Goal: Task Accomplishment & Management: Use online tool/utility

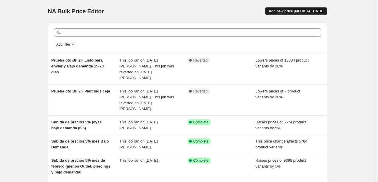
click at [312, 14] on button "Add new price [MEDICAL_DATA]" at bounding box center [296, 11] width 62 height 8
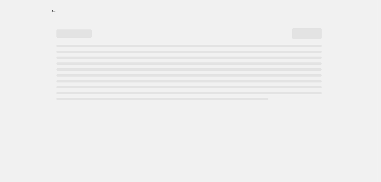
select select "percentage"
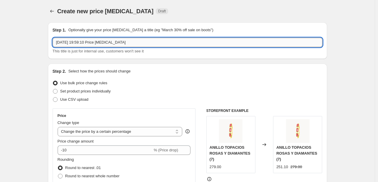
click at [150, 40] on input "[DATE] 19:59:10 Price [MEDICAL_DATA]" at bounding box center [188, 42] width 270 height 9
click at [149, 40] on input "[DATE] 19:59:10 Price [MEDICAL_DATA]" at bounding box center [188, 42] width 270 height 9
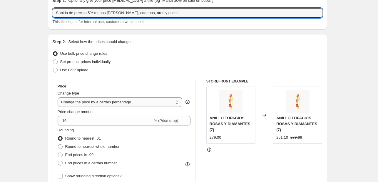
type input "Subida de precios 5% menos [PERSON_NAME], cadenas, aros y outlet"
click at [173, 102] on select "Change the price to a certain amount Change the price by a certain amount Chang…" at bounding box center [120, 101] width 125 height 9
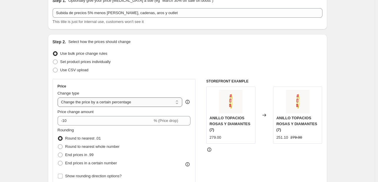
click at [173, 102] on select "Change the price to a certain amount Change the price by a certain amount Chang…" at bounding box center [120, 101] width 125 height 9
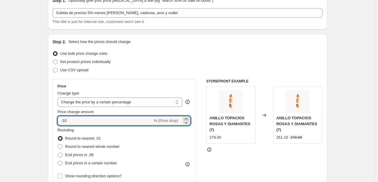
click at [185, 119] on icon at bounding box center [186, 122] width 6 height 6
click at [187, 123] on icon at bounding box center [186, 123] width 3 height 2
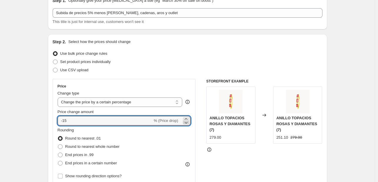
click at [187, 123] on icon at bounding box center [186, 123] width 3 height 2
click at [188, 123] on icon at bounding box center [186, 123] width 3 height 2
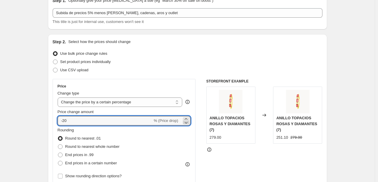
click at [188, 123] on icon at bounding box center [186, 123] width 3 height 2
type input "-22"
click at [117, 118] on input "-22" at bounding box center [105, 120] width 95 height 9
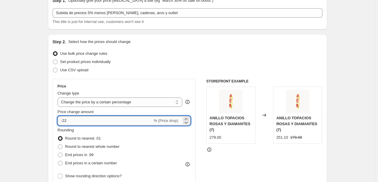
click at [118, 118] on input "-22" at bounding box center [105, 120] width 95 height 9
type input "5"
click at [198, 109] on div "Price Change type Change the price to a certain amount Change the price by a ce…" at bounding box center [188, 151] width 270 height 144
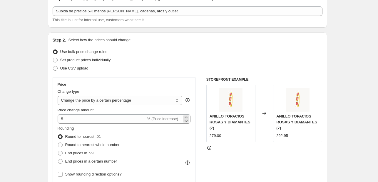
scroll to position [59, 0]
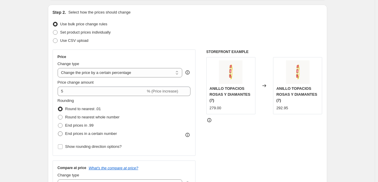
click at [62, 133] on span at bounding box center [60, 133] width 5 height 5
click at [58, 131] on input "End prices in a certain number" at bounding box center [58, 131] width 0 height 0
radio input "true"
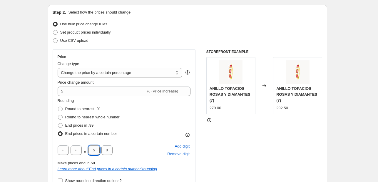
click at [92, 151] on input "5" at bounding box center [93, 149] width 11 height 9
type input "0"
click at [81, 151] on input "text" at bounding box center [76, 149] width 11 height 9
type input "9"
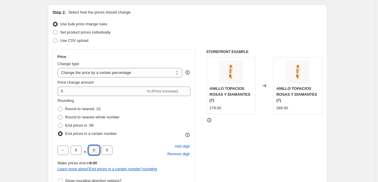
click at [145, 145] on div "9 . 0 0 Add digit Remove digit" at bounding box center [124, 149] width 133 height 15
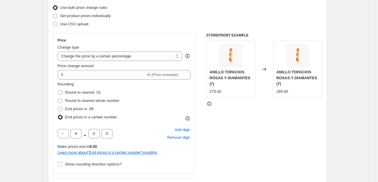
scroll to position [118, 0]
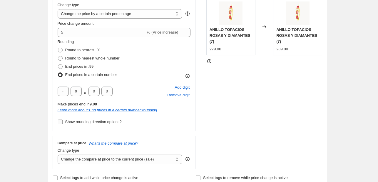
click at [63, 123] on span at bounding box center [60, 121] width 5 height 5
click at [63, 123] on input "Show rounding direction options?" at bounding box center [60, 121] width 5 height 5
checkbox input "true"
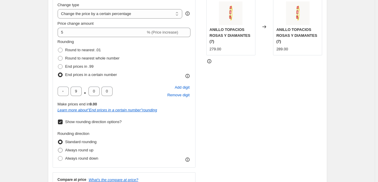
click at [62, 152] on span at bounding box center [60, 149] width 5 height 5
click at [58, 148] on input "Always round up" at bounding box center [58, 147] width 0 height 0
radio input "true"
click at [257, 128] on div "STOREFRONT EXAMPLE ANILLO TOPACIOS ROSAS Y DIAMANTES (7) 279.00 Changed to ANIL…" at bounding box center [264, 98] width 116 height 214
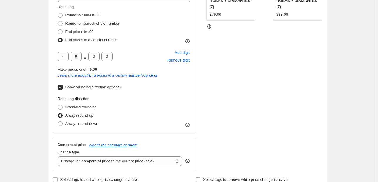
scroll to position [206, 0]
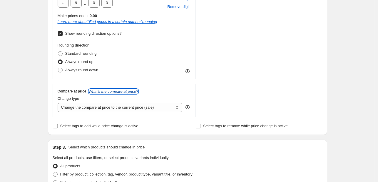
click at [120, 91] on icon "What's the compare at price?" at bounding box center [114, 91] width 50 height 4
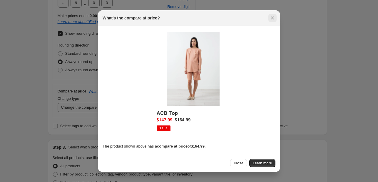
click at [272, 18] on icon "Close" at bounding box center [272, 17] width 3 height 3
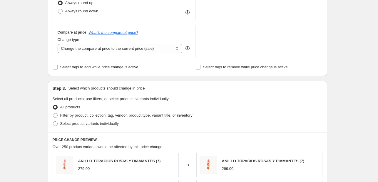
scroll to position [294, 0]
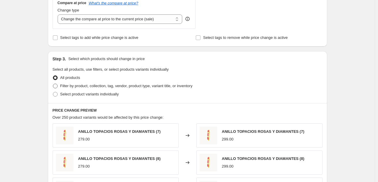
click at [75, 87] on span "Filter by product, collection, tag, vendor, product type, variant title, or inv…" at bounding box center [126, 85] width 132 height 4
click at [53, 84] on input "Filter by product, collection, tag, vendor, product type, variant title, or inv…" at bounding box center [53, 83] width 0 height 0
radio input "true"
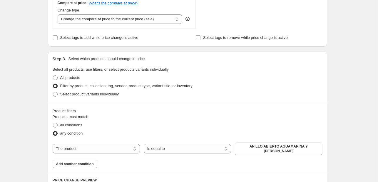
scroll to position [323, 0]
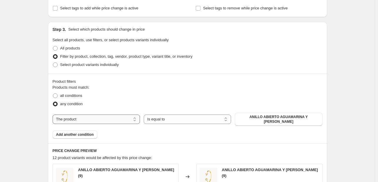
click at [138, 120] on select "The product The product's collection The product's tag The product's vendor The…" at bounding box center [96, 118] width 87 height 9
select select "collection"
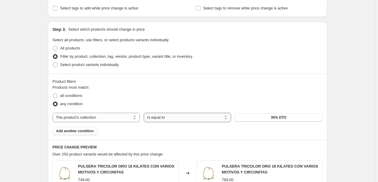
click at [188, 119] on select "Is equal to Is not equal to" at bounding box center [187, 117] width 87 height 9
select select "not_equal"
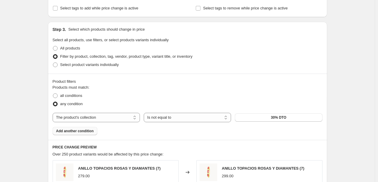
click at [68, 133] on span "Add another condition" at bounding box center [75, 130] width 38 height 5
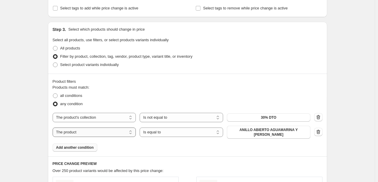
click at [103, 134] on select "The product The product's collection The product's tag The product's vendor The…" at bounding box center [94, 131] width 83 height 9
select select "collection"
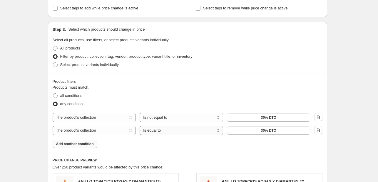
click at [178, 129] on select "Is equal to Is not equal to" at bounding box center [181, 129] width 83 height 9
select select "not_equal"
click at [254, 131] on button "30% DTO" at bounding box center [268, 130] width 83 height 8
click at [83, 143] on span "Add another condition" at bounding box center [75, 143] width 38 height 5
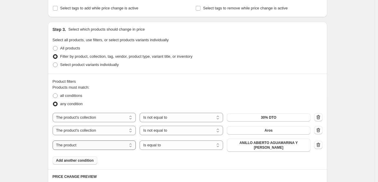
click at [111, 145] on select "The product The product's collection The product's tag The product's vendor The…" at bounding box center [94, 144] width 83 height 9
select select "collection"
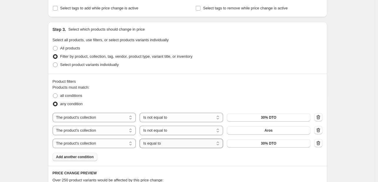
click at [191, 146] on select "Is equal to Is not equal to" at bounding box center [181, 142] width 83 height 9
select select "not_equal"
click at [252, 140] on button "30% DTO" at bounding box center [268, 143] width 83 height 8
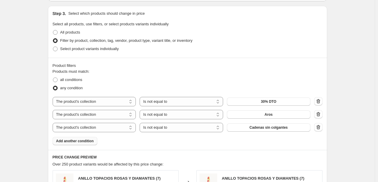
scroll to position [353, 0]
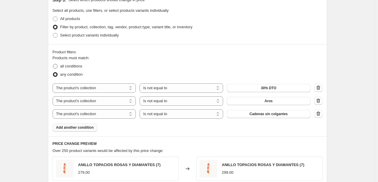
click at [58, 67] on span at bounding box center [55, 66] width 5 height 5
click at [53, 64] on input "all conditions" at bounding box center [53, 64] width 0 height 0
radio input "true"
click at [58, 73] on span at bounding box center [55, 74] width 5 height 5
click at [53, 72] on input "any condition" at bounding box center [53, 72] width 0 height 0
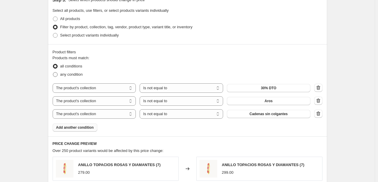
radio input "true"
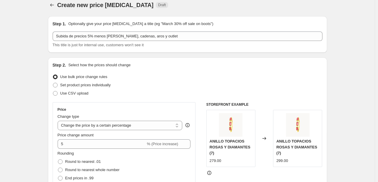
scroll to position [0, 0]
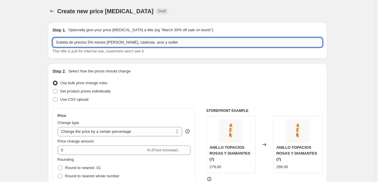
click at [112, 40] on input "Subida de precios 5% menos [PERSON_NAME], cadenas, aros y outlet" at bounding box center [188, 42] width 270 height 9
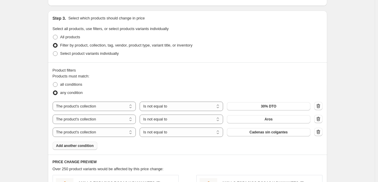
scroll to position [382, 0]
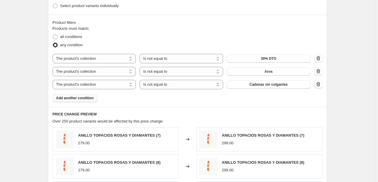
type input "Subida de precios 5% menos cadenas, aros y outlet"
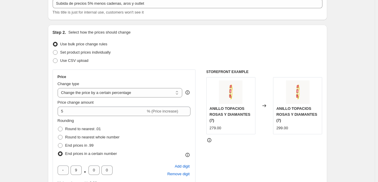
scroll to position [5, 0]
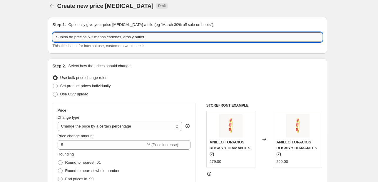
click at [130, 37] on input "Subida de precios 5% menos cadenas, aros y outlet" at bounding box center [188, 36] width 270 height 9
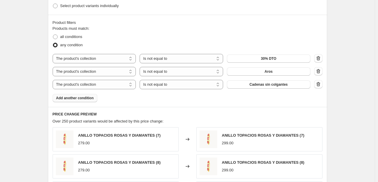
scroll to position [568, 0]
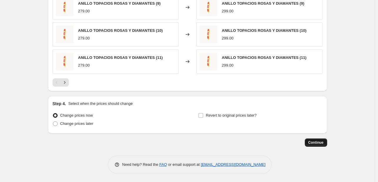
click at [325, 145] on button "Continue" at bounding box center [316, 142] width 22 height 8
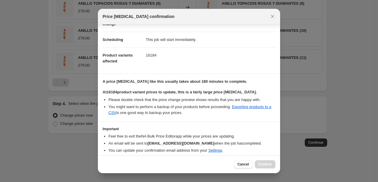
scroll to position [61, 0]
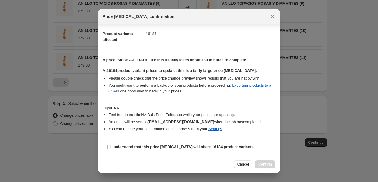
click at [101, 146] on section "I understand that this price [MEDICAL_DATA] will affect 16184 product variants" at bounding box center [189, 147] width 182 height 18
click at [102, 146] on section "I understand that this price [MEDICAL_DATA] will affect 16184 product variants" at bounding box center [189, 147] width 182 height 18
click at [103, 146] on input "I understand that this price [MEDICAL_DATA] will affect 16184 product variants" at bounding box center [105, 146] width 5 height 5
checkbox input "true"
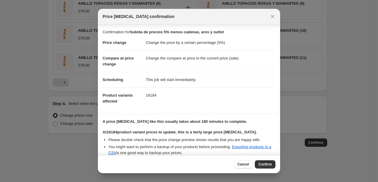
scroll to position [0, 0]
click at [269, 167] on button "Confirm" at bounding box center [265, 164] width 21 height 8
